Goal: Task Accomplishment & Management: Use online tool/utility

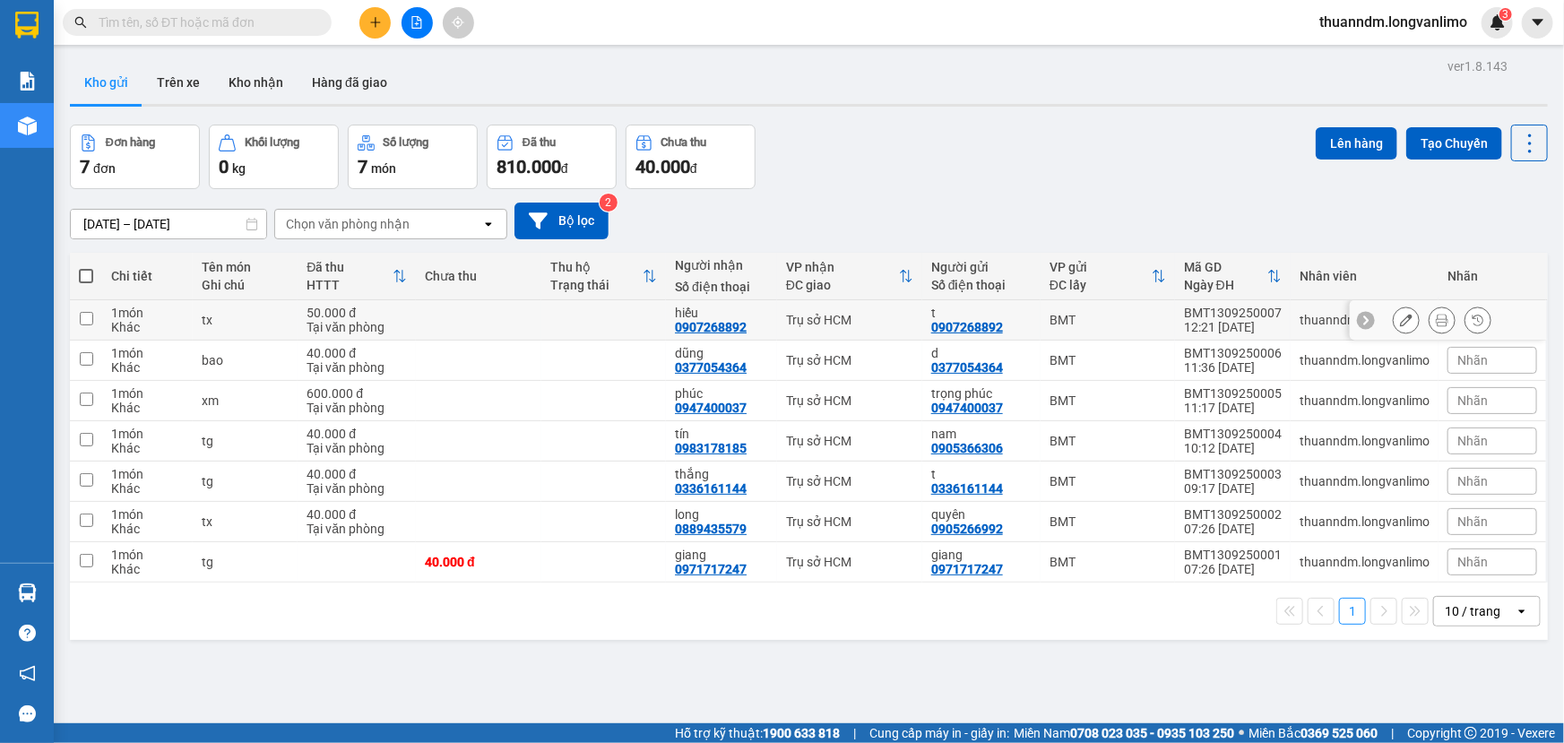
click at [90, 314] on input "checkbox" at bounding box center [86, 318] width 13 height 13
checkbox input "true"
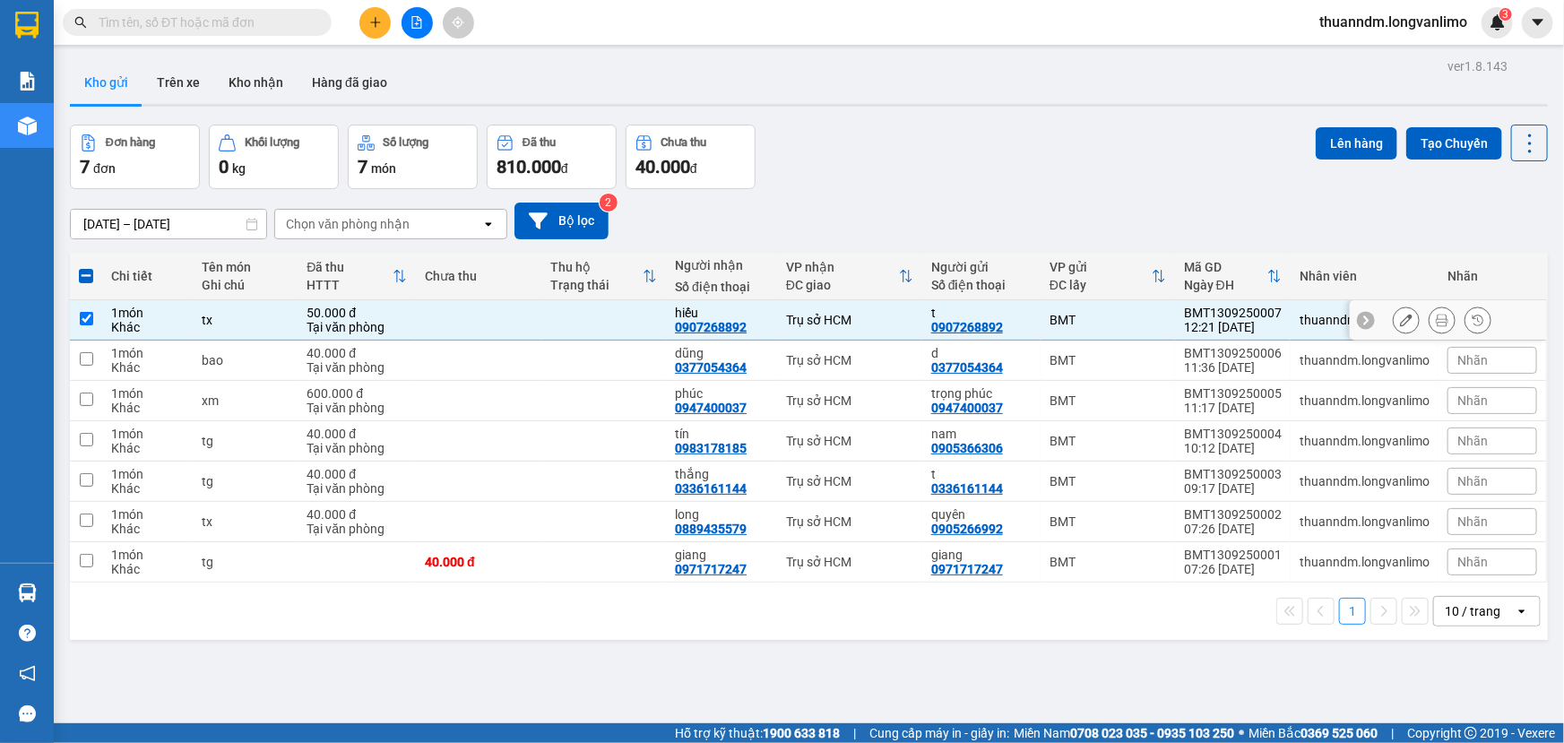
click at [1436, 320] on icon at bounding box center [1442, 320] width 13 height 13
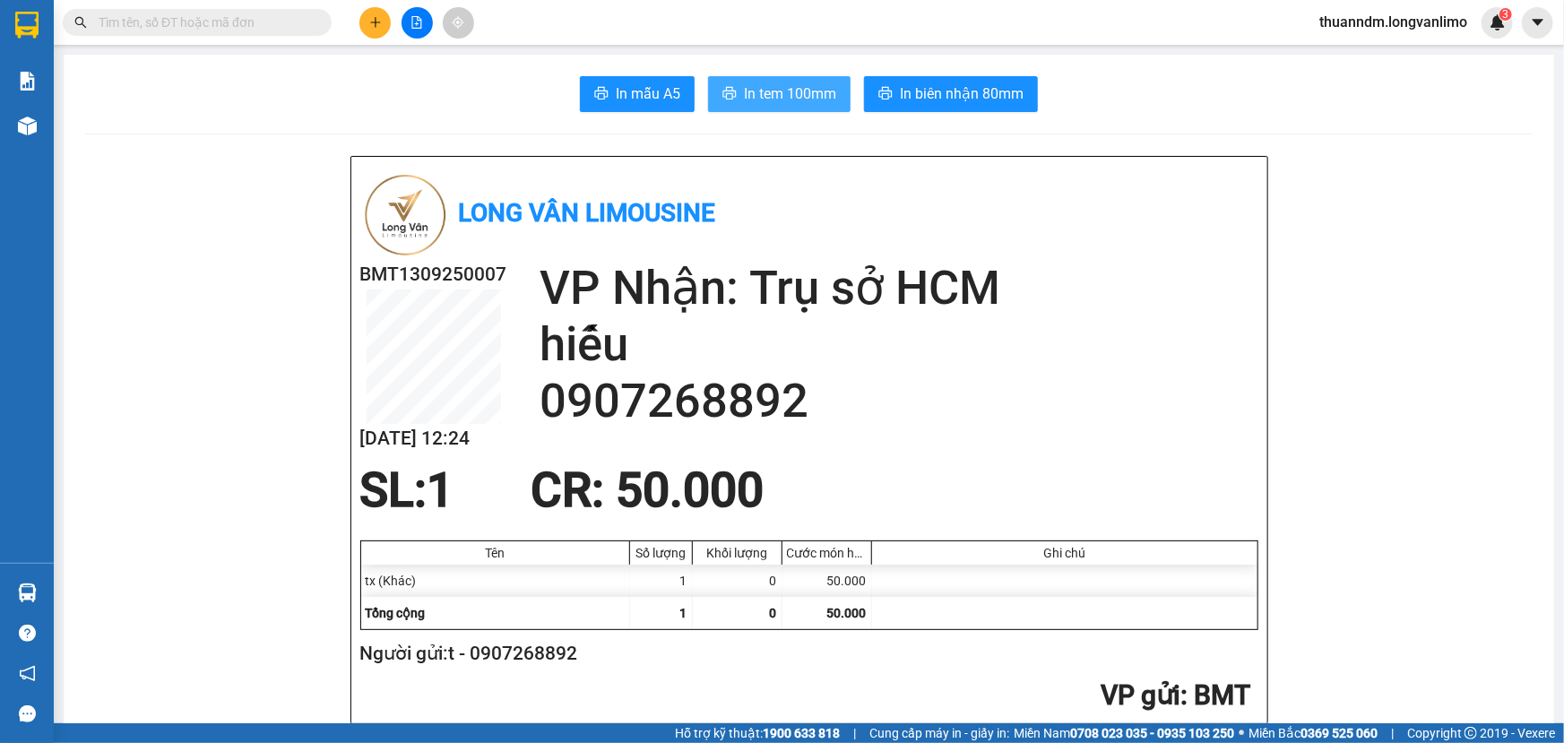
click at [784, 93] on span "In tem 100mm" at bounding box center [790, 93] width 92 height 22
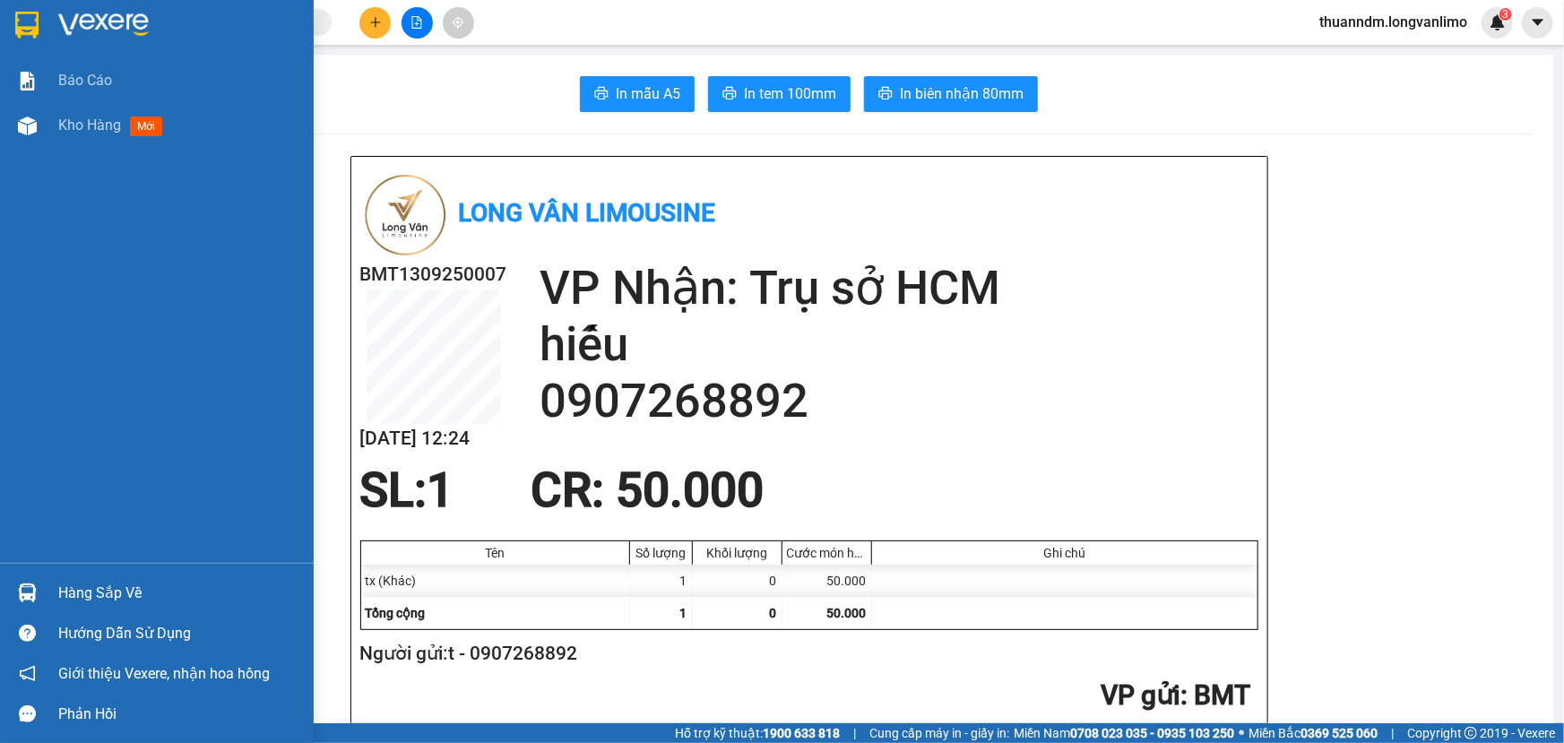
click at [17, 20] on img at bounding box center [26, 25] width 23 height 27
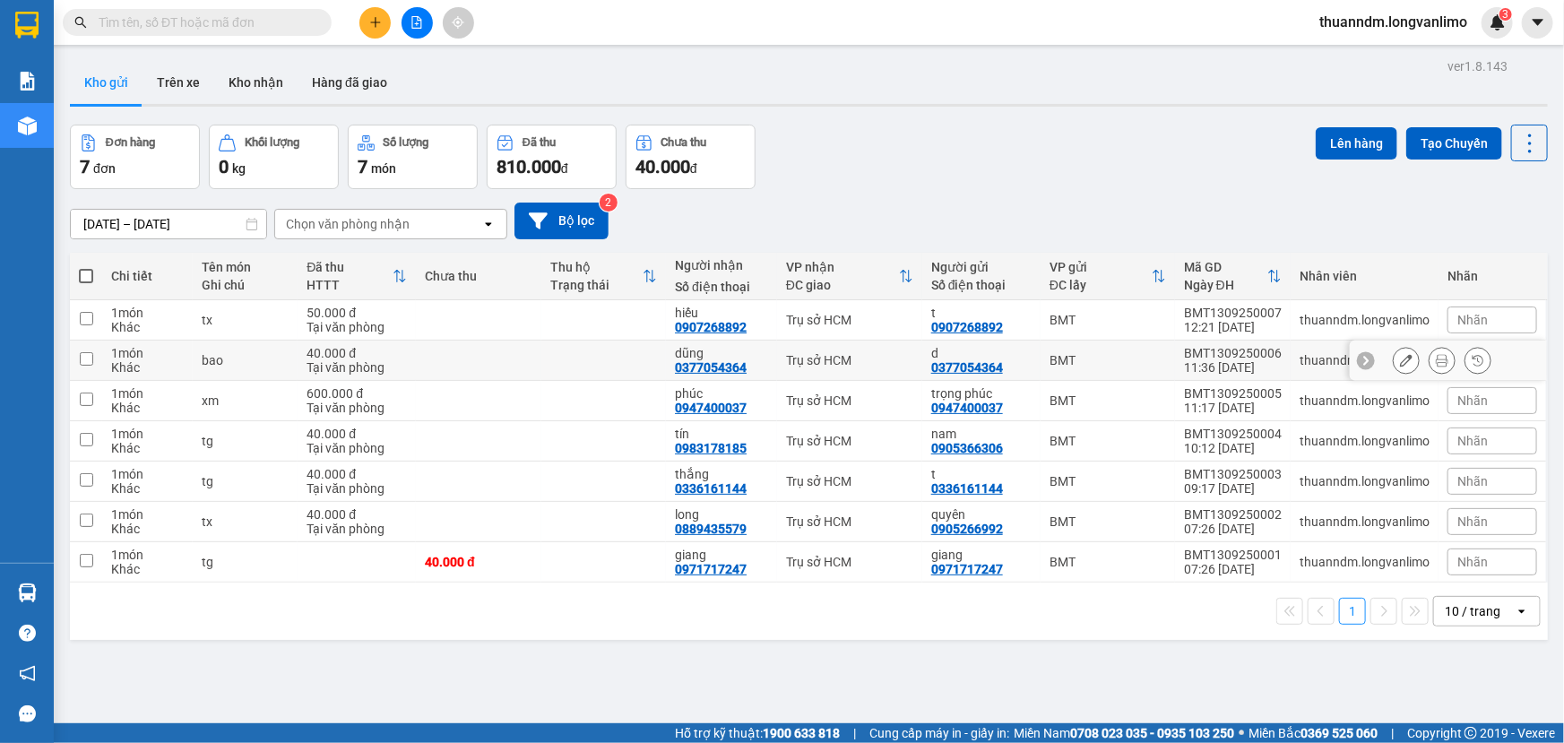
click at [86, 361] on input "checkbox" at bounding box center [86, 358] width 13 height 13
checkbox input "true"
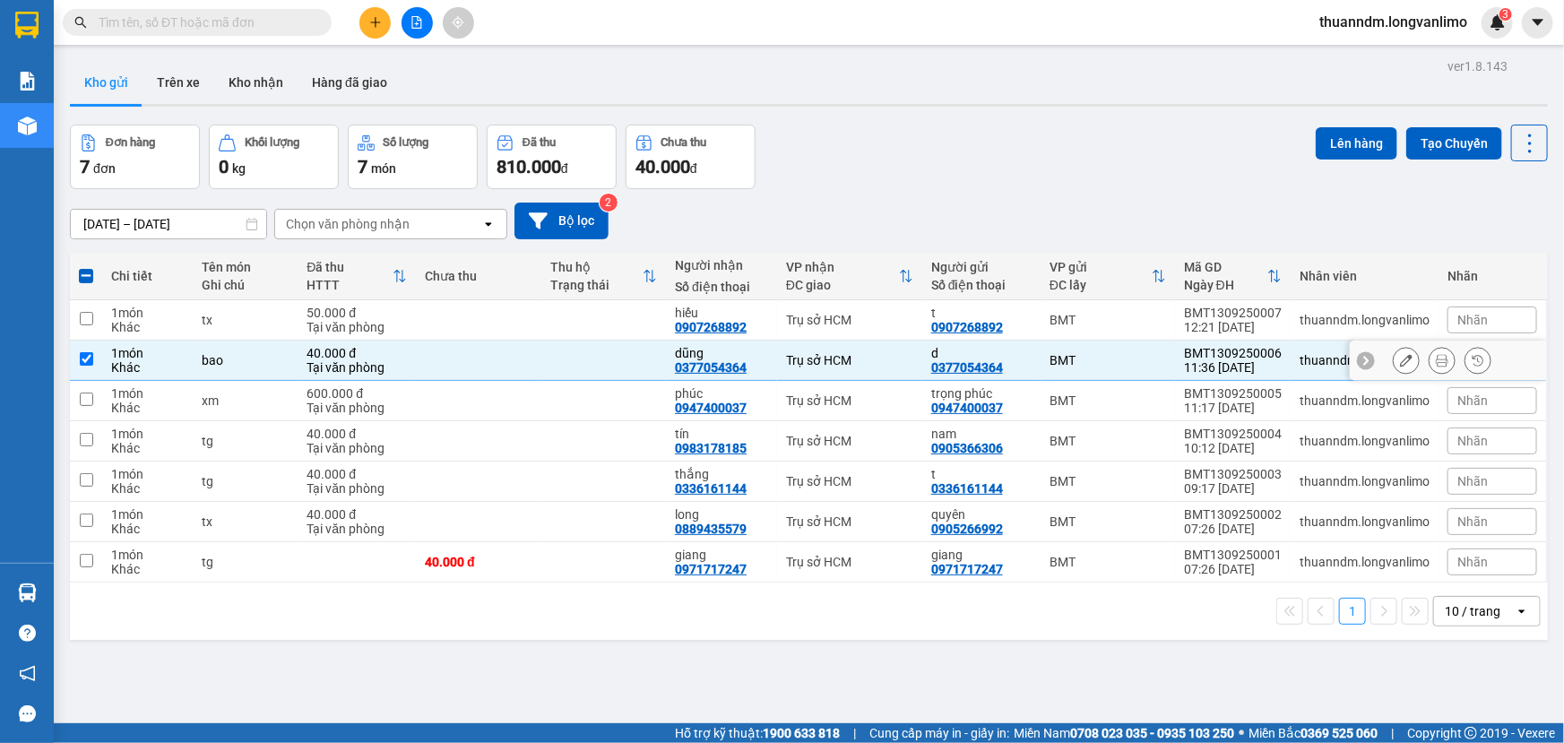
click at [1436, 364] on icon at bounding box center [1442, 360] width 13 height 13
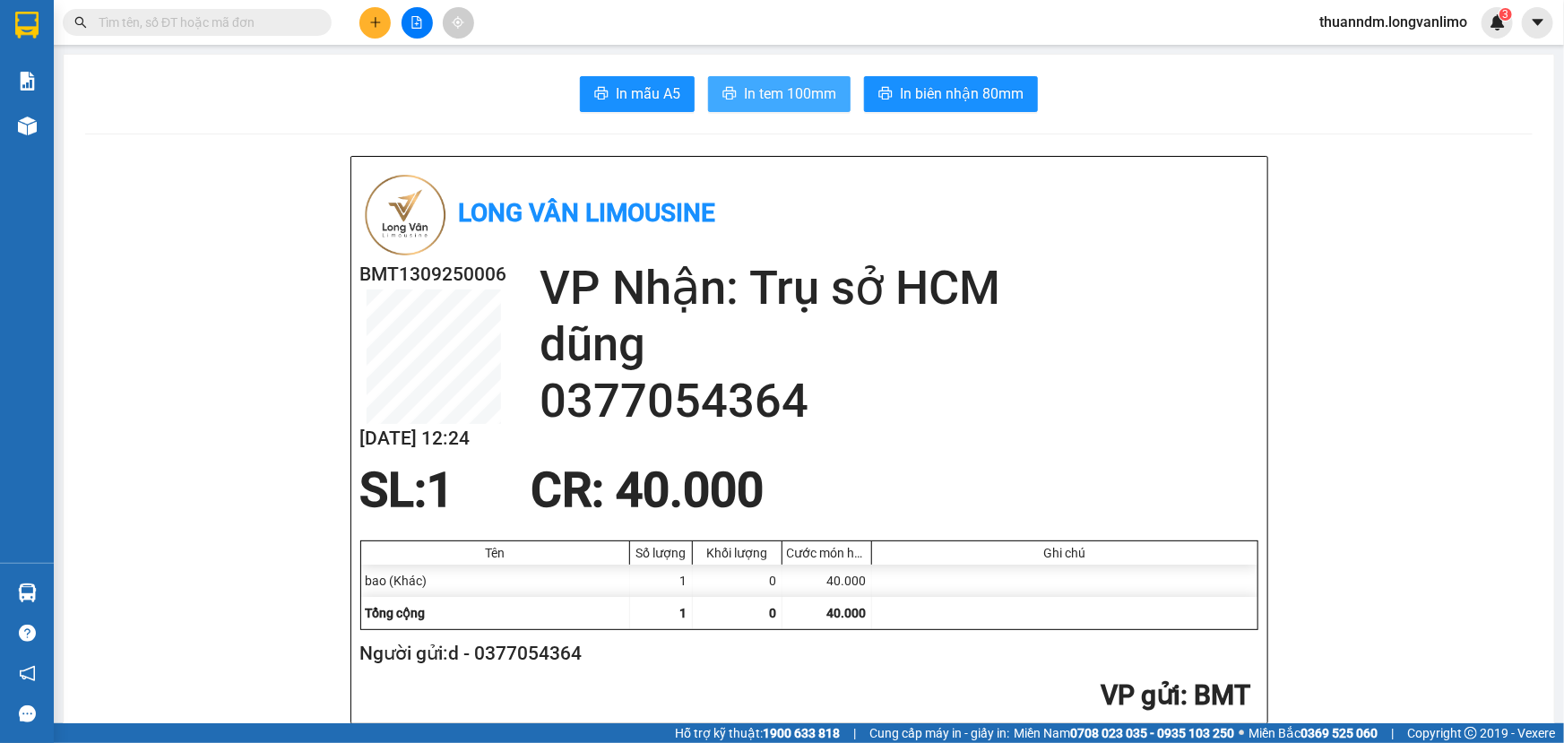
click at [825, 107] on button "In tem 100mm" at bounding box center [779, 94] width 143 height 36
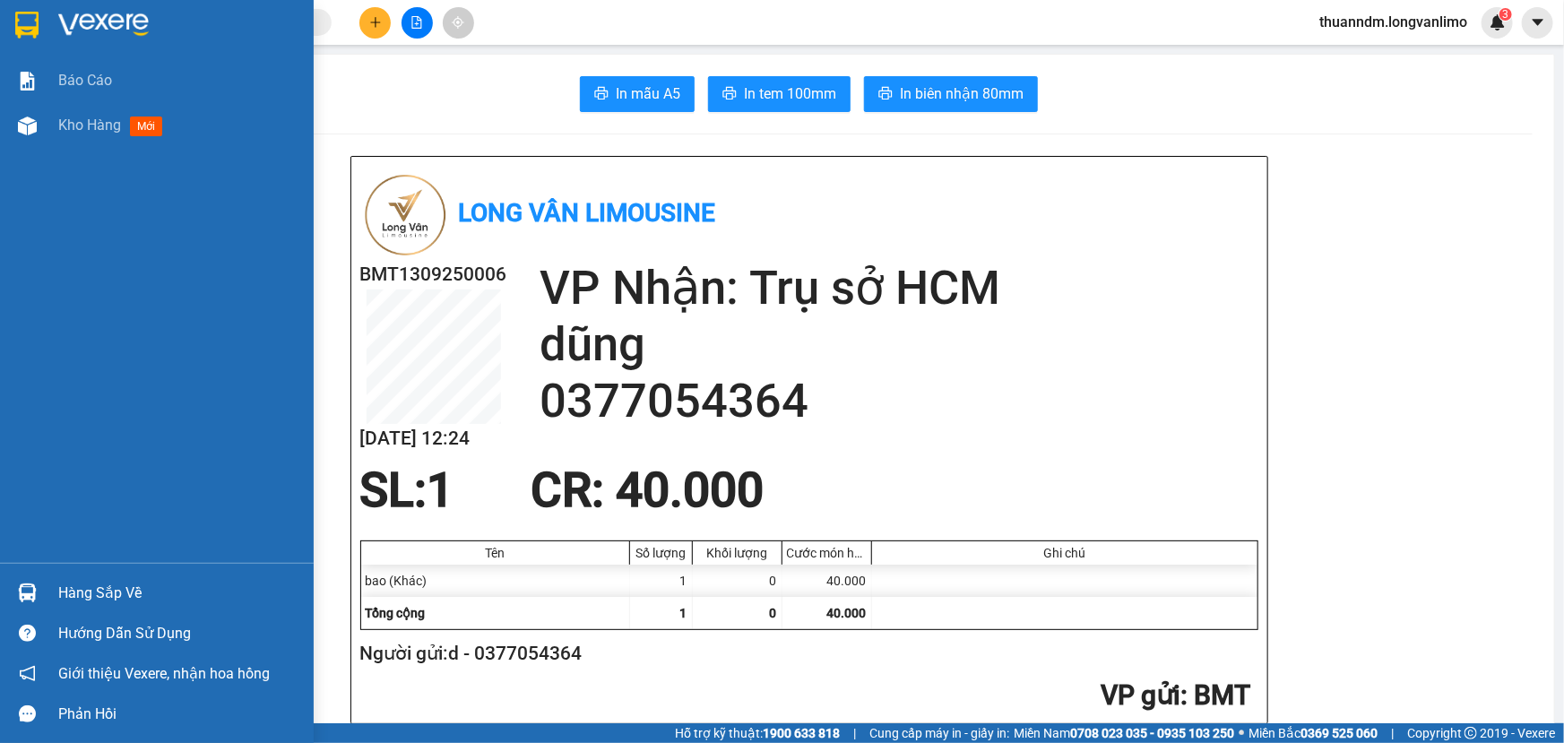
click at [26, 28] on img at bounding box center [26, 25] width 23 height 27
